Goal: Feedback & Contribution: Contribute content

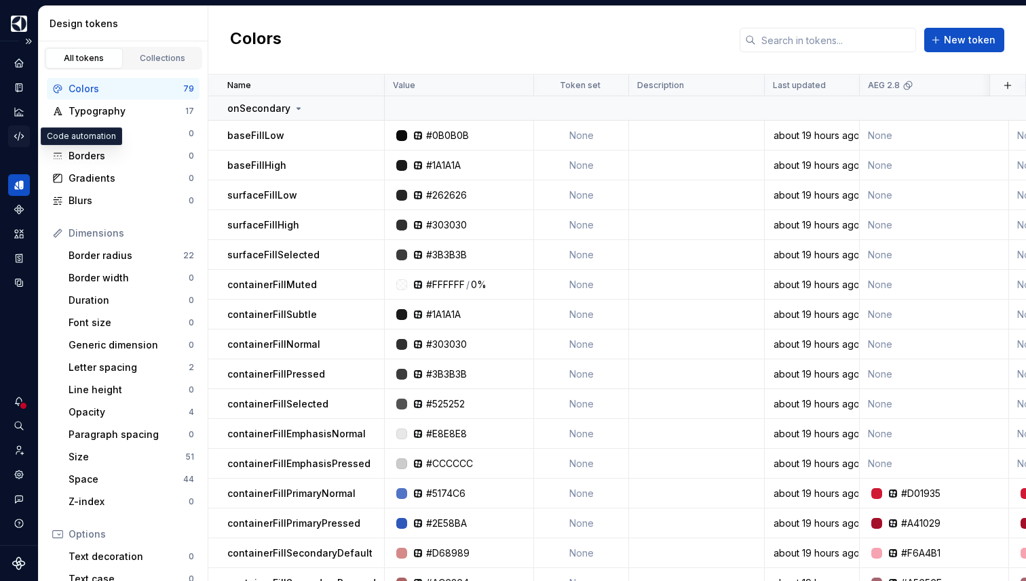
click at [18, 141] on icon "Code automation" at bounding box center [19, 136] width 12 height 12
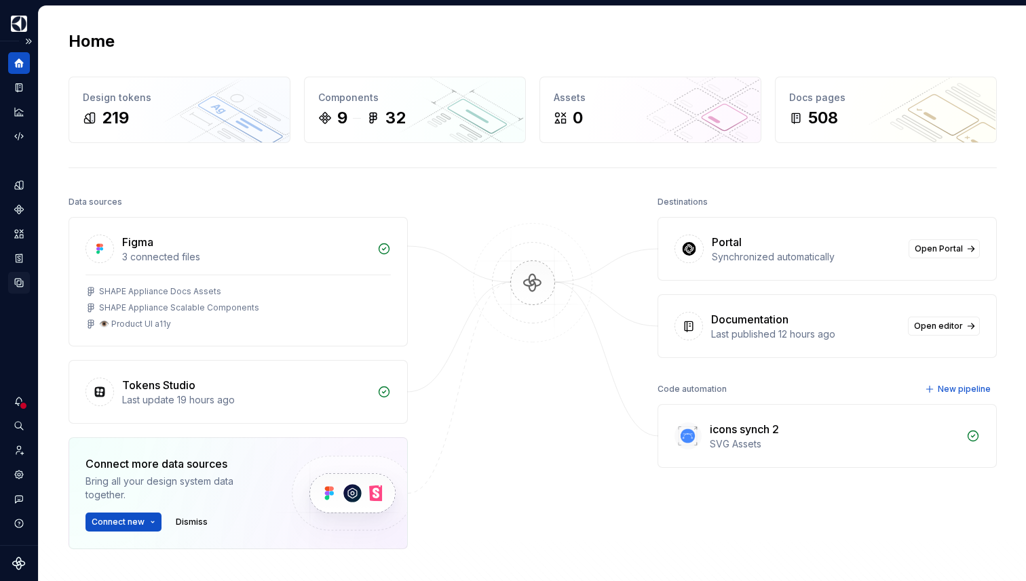
click at [20, 278] on icon "Data sources" at bounding box center [19, 283] width 12 height 12
click at [18, 286] on icon "Data sources" at bounding box center [19, 283] width 8 height 8
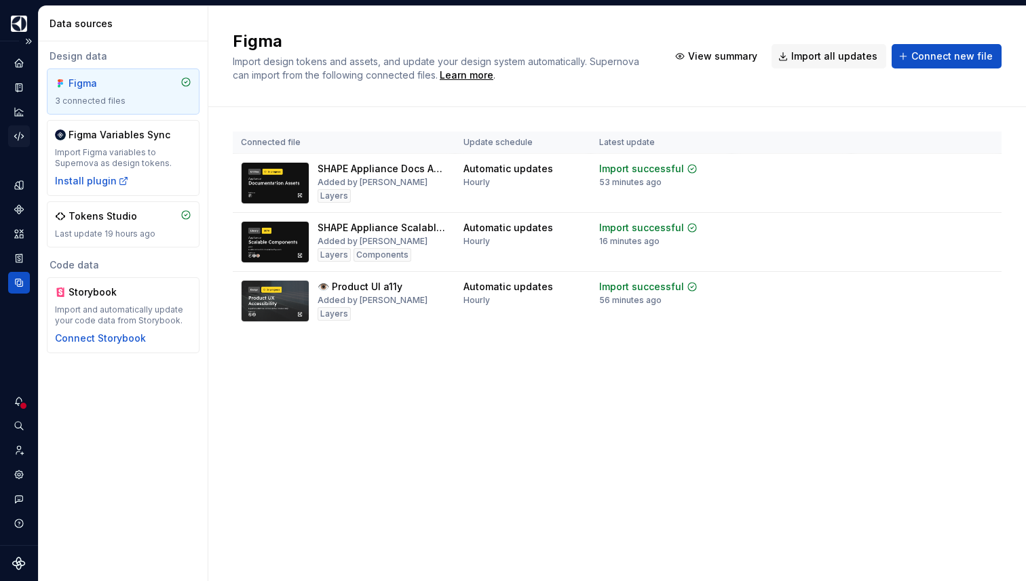
click at [22, 142] on icon "Code automation" at bounding box center [19, 136] width 12 height 12
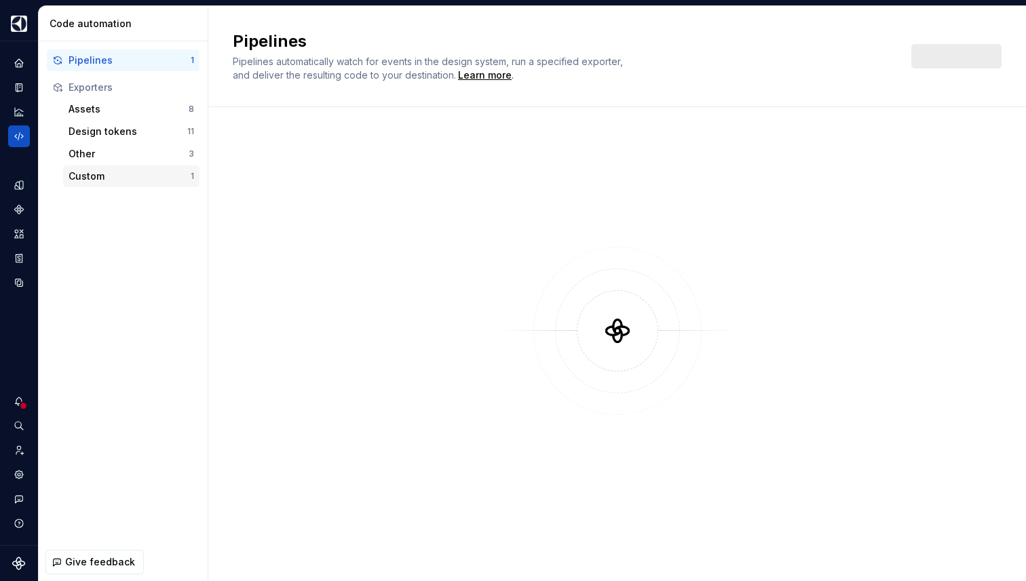
click at [115, 178] on div "Custom" at bounding box center [130, 177] width 122 height 14
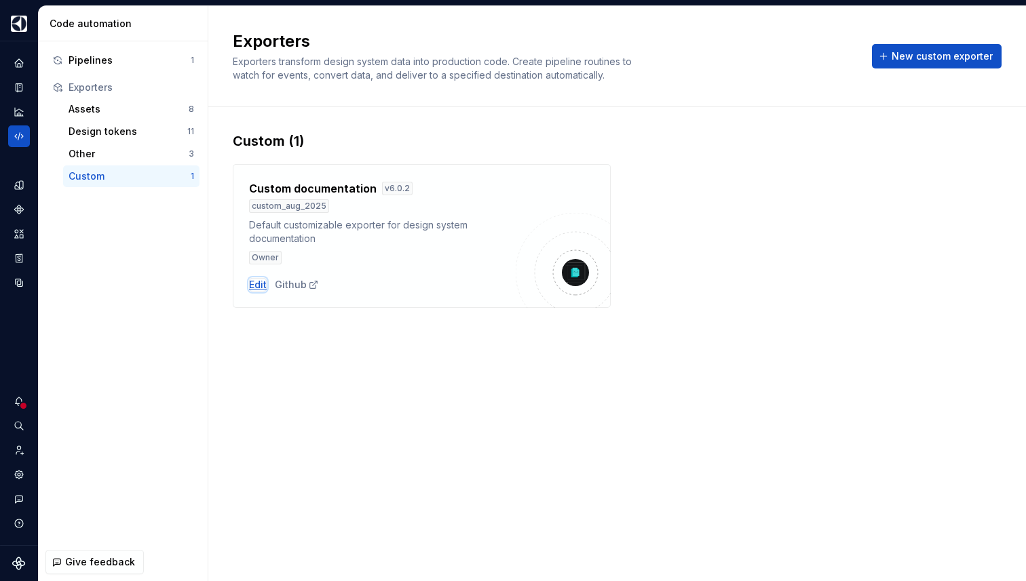
click at [258, 283] on div "Edit" at bounding box center [258, 285] width 18 height 14
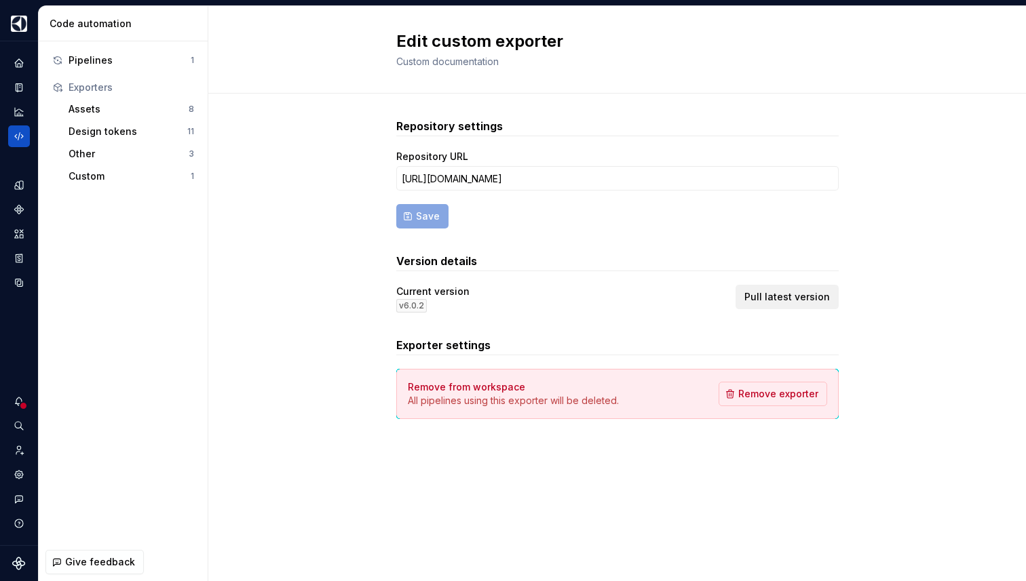
click at [807, 296] on span "Pull latest version" at bounding box center [786, 297] width 85 height 14
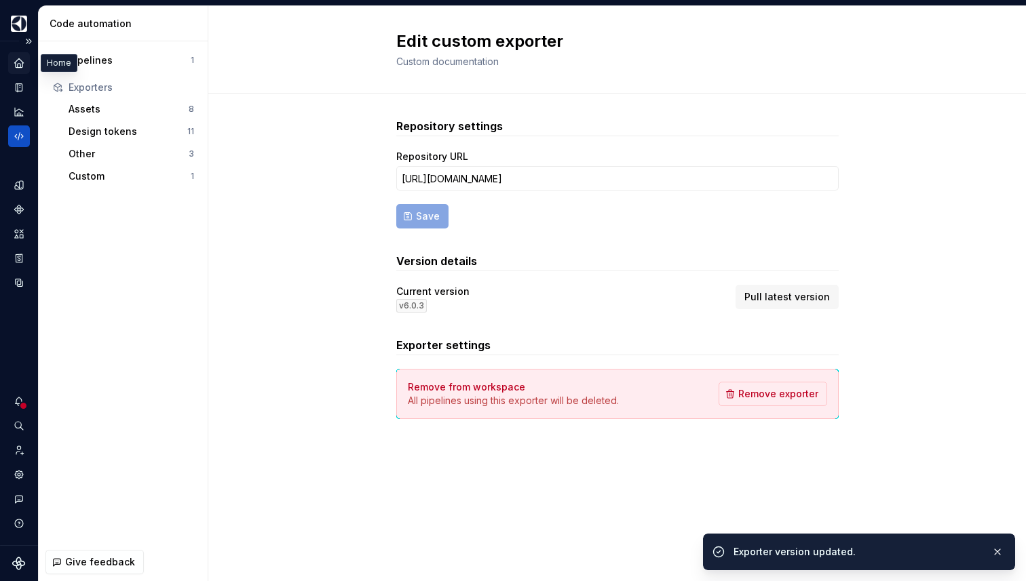
click at [16, 60] on icon "Home" at bounding box center [18, 62] width 9 height 9
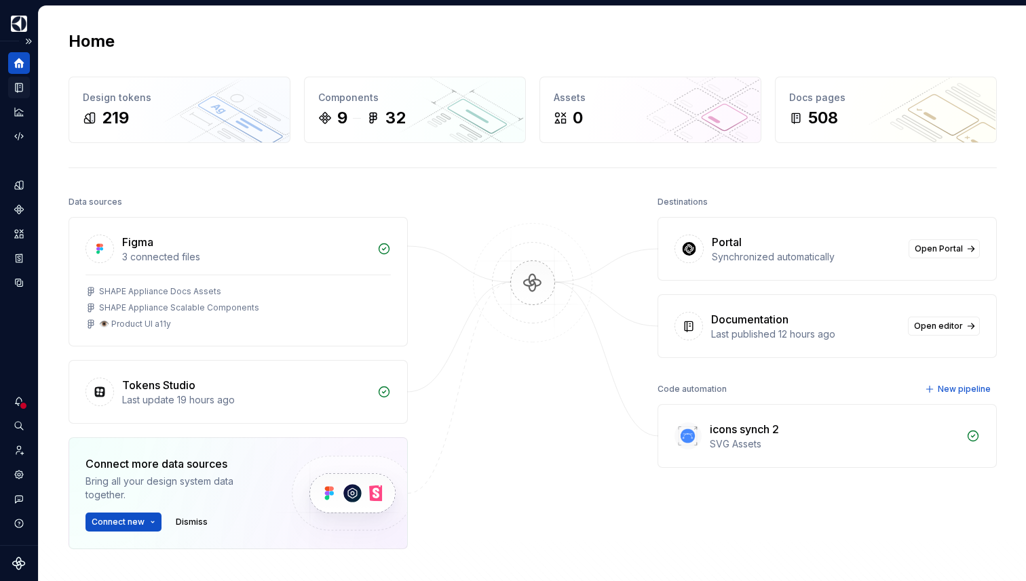
click at [16, 83] on icon "Documentation" at bounding box center [19, 87] width 7 height 9
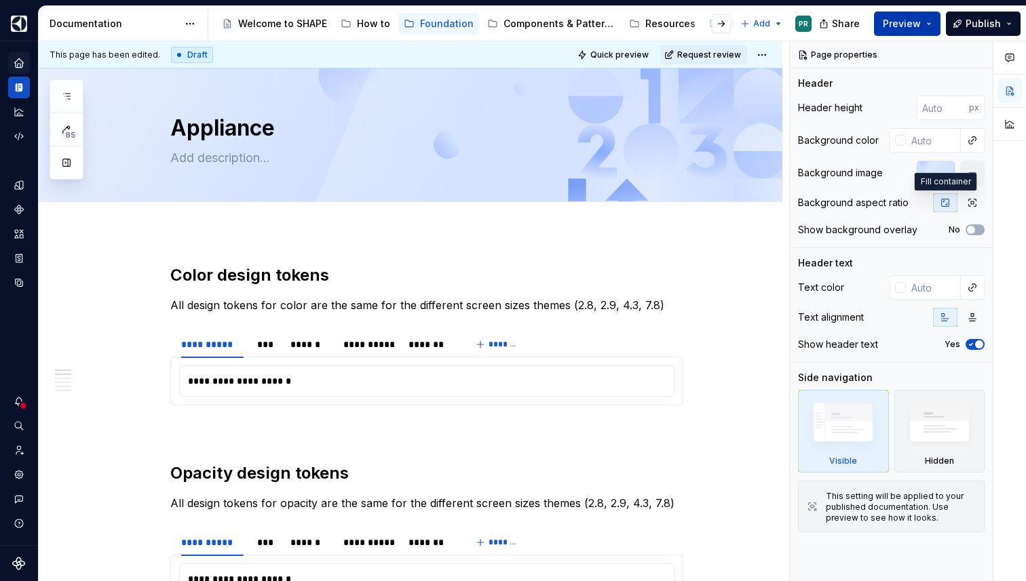
click at [960, 29] on button "Publish" at bounding box center [983, 24] width 75 height 24
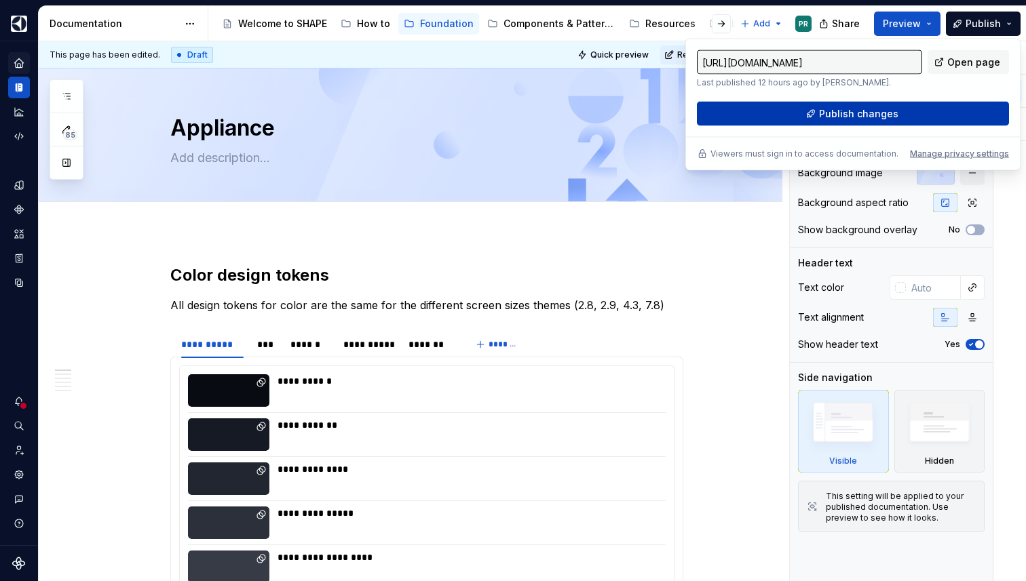
click at [964, 110] on button "Publish changes" at bounding box center [853, 114] width 312 height 24
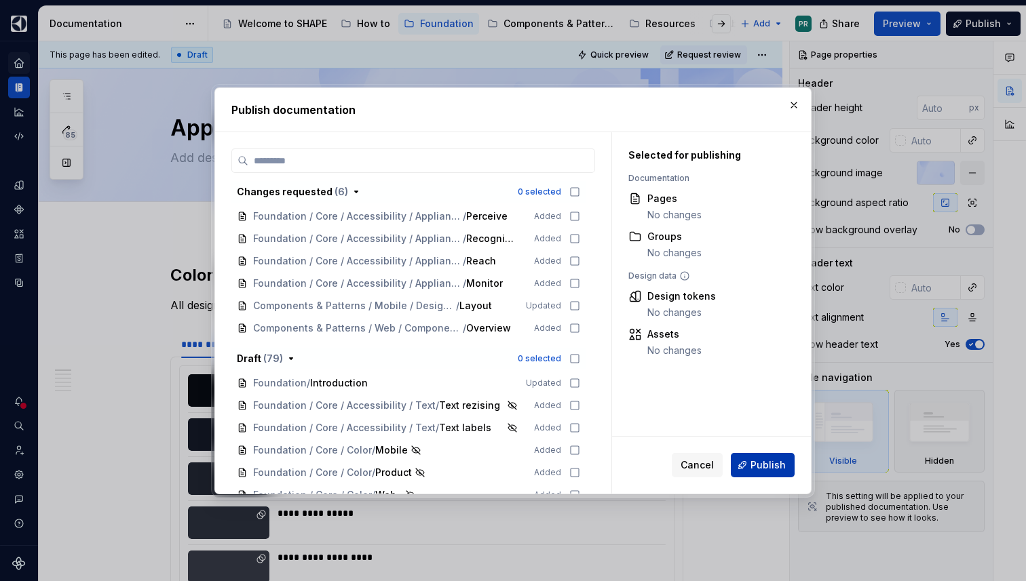
click at [779, 453] on button "Publish" at bounding box center [763, 465] width 64 height 24
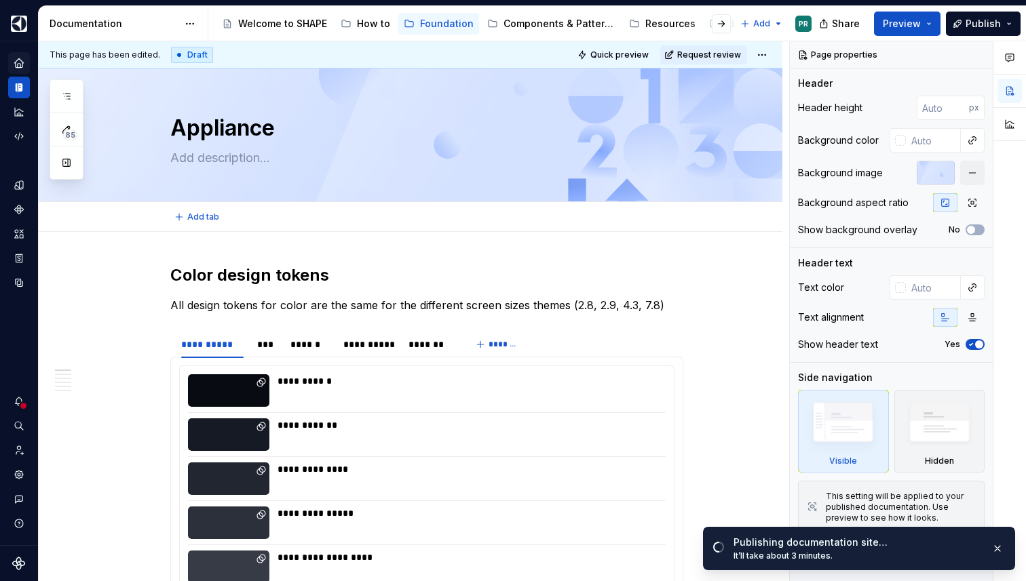
click at [501, 220] on div "Add tab" at bounding box center [426, 217] width 513 height 19
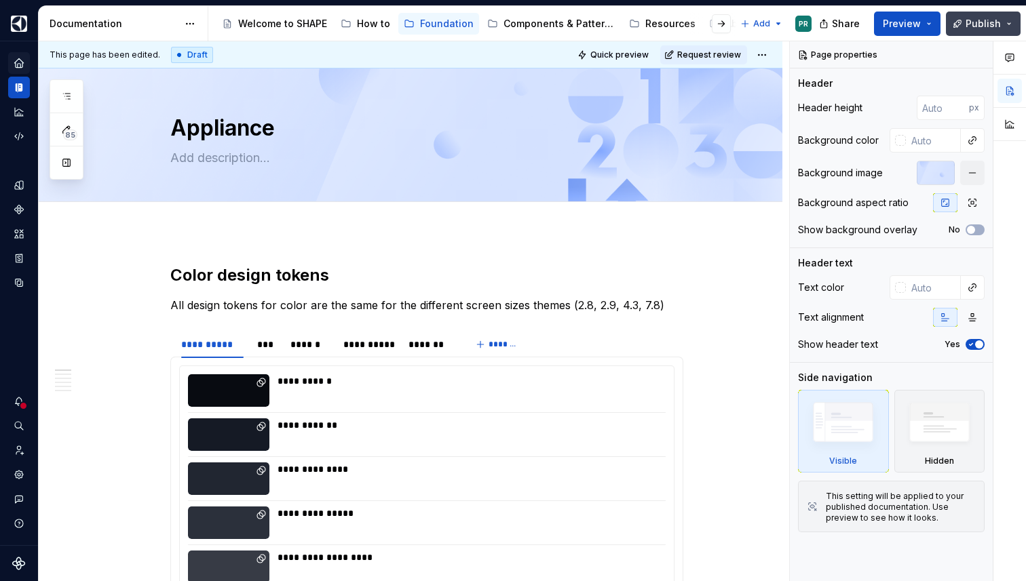
click at [1014, 24] on button "Publish" at bounding box center [983, 24] width 75 height 24
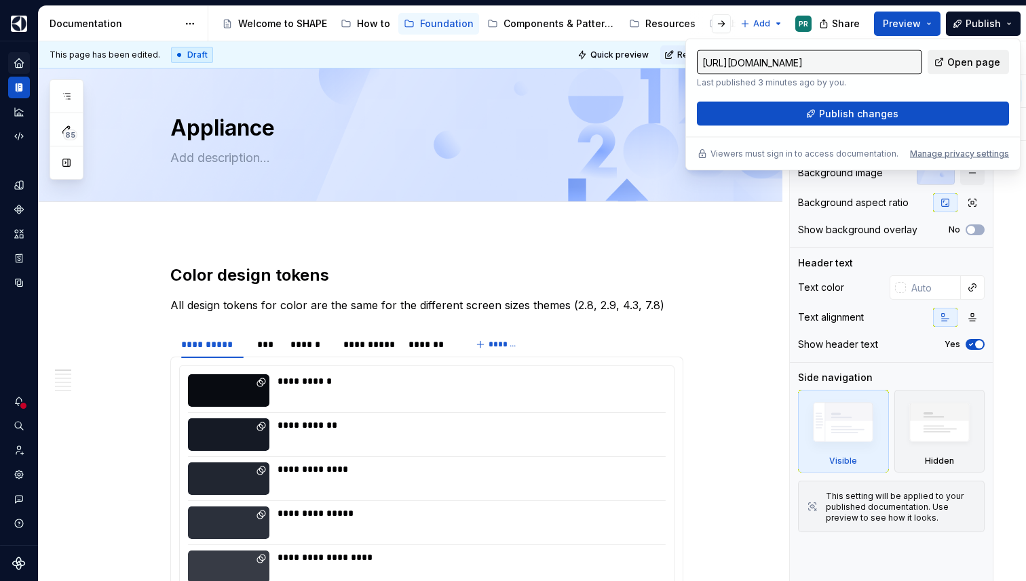
click at [986, 71] on link "Open page" at bounding box center [967, 62] width 81 height 24
type textarea "*"
